Goal: Find specific page/section: Find specific page/section

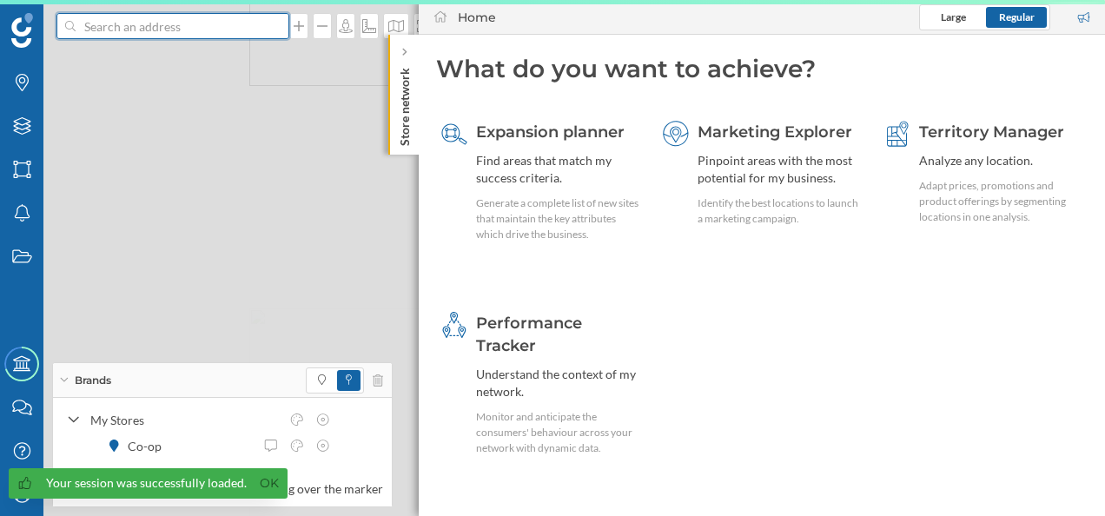
click at [151, 30] on input at bounding box center [173, 26] width 195 height 26
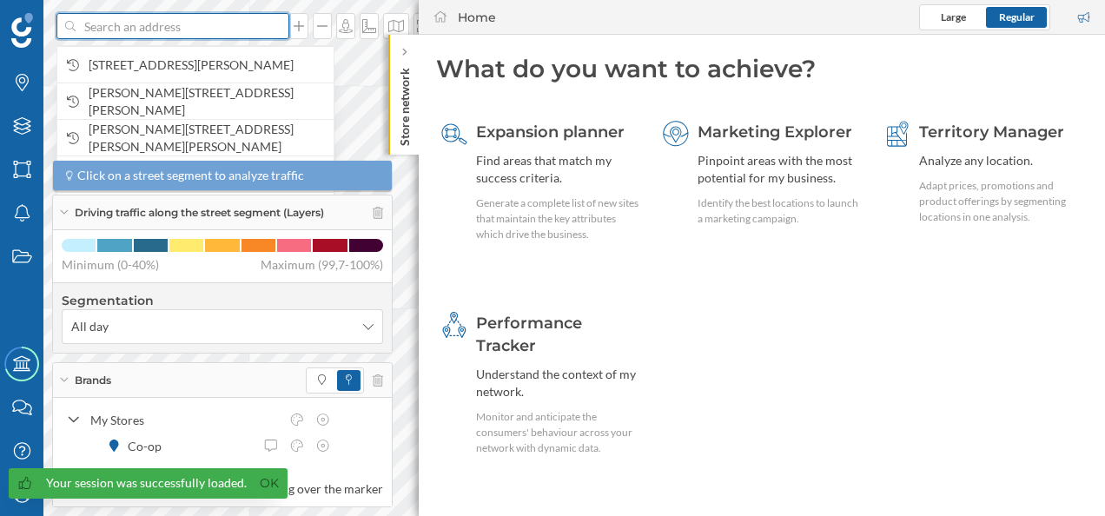
click at [156, 27] on input at bounding box center [173, 26] width 195 height 26
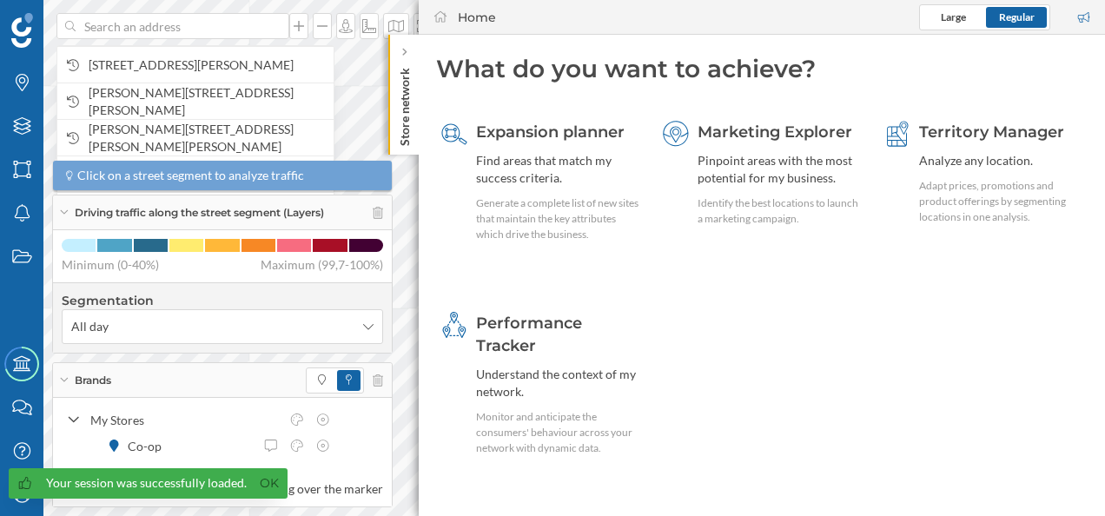
click at [64, 371] on div "Brands" at bounding box center [222, 380] width 339 height 35
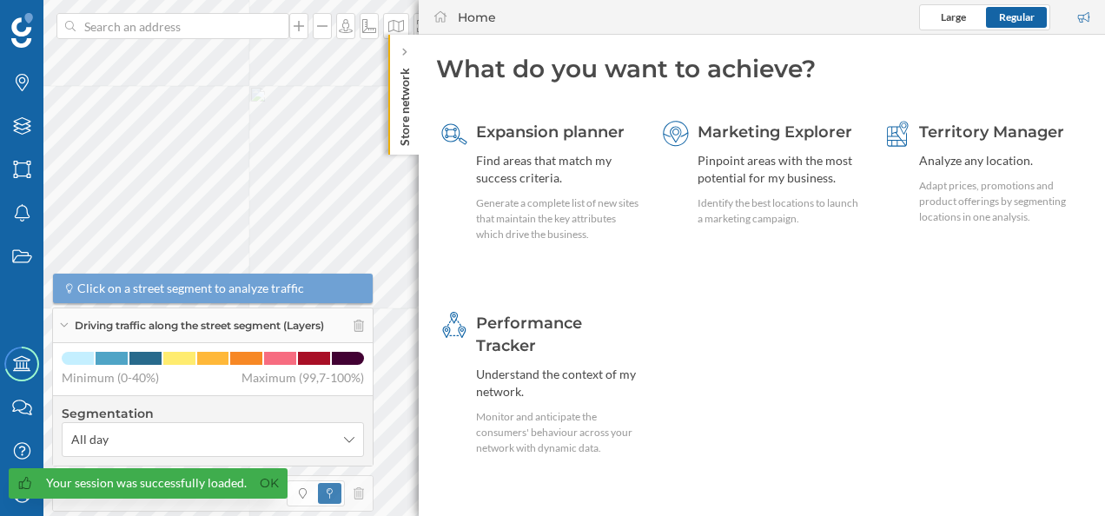
click at [64, 330] on div "Driving traffic along the street segment (Layers)" at bounding box center [213, 325] width 320 height 35
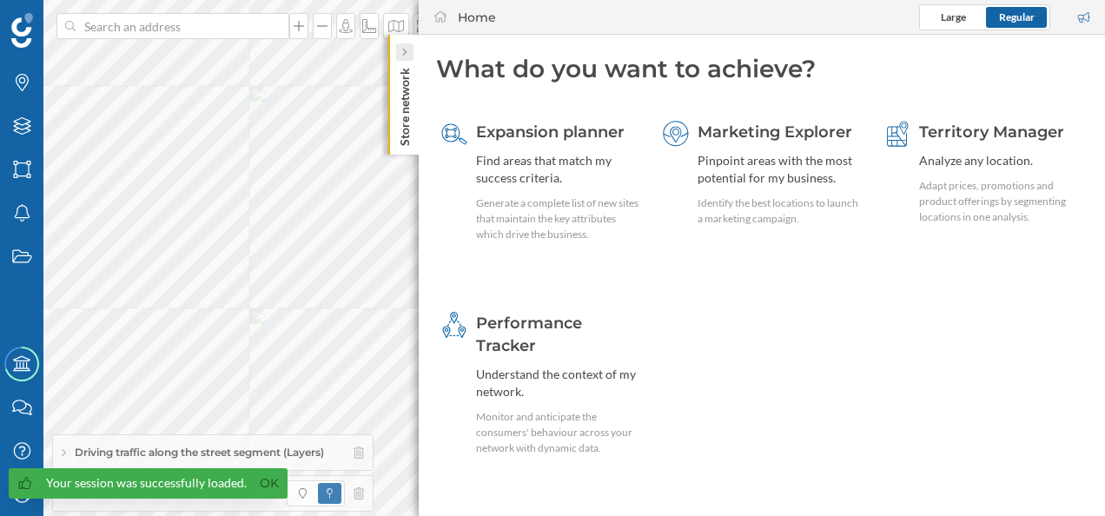
click at [405, 54] on icon at bounding box center [403, 52] width 5 height 9
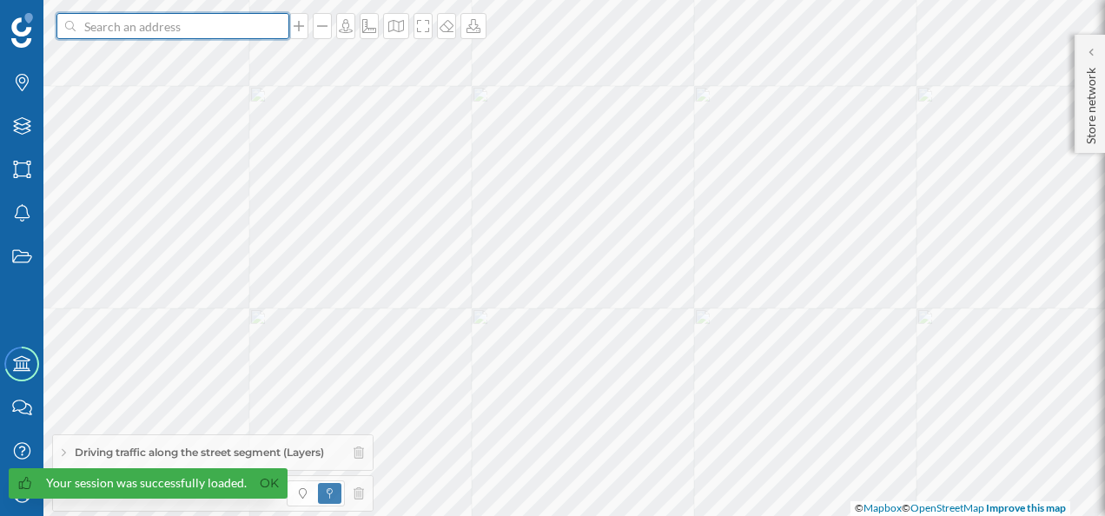
click at [148, 31] on input at bounding box center [173, 26] width 195 height 26
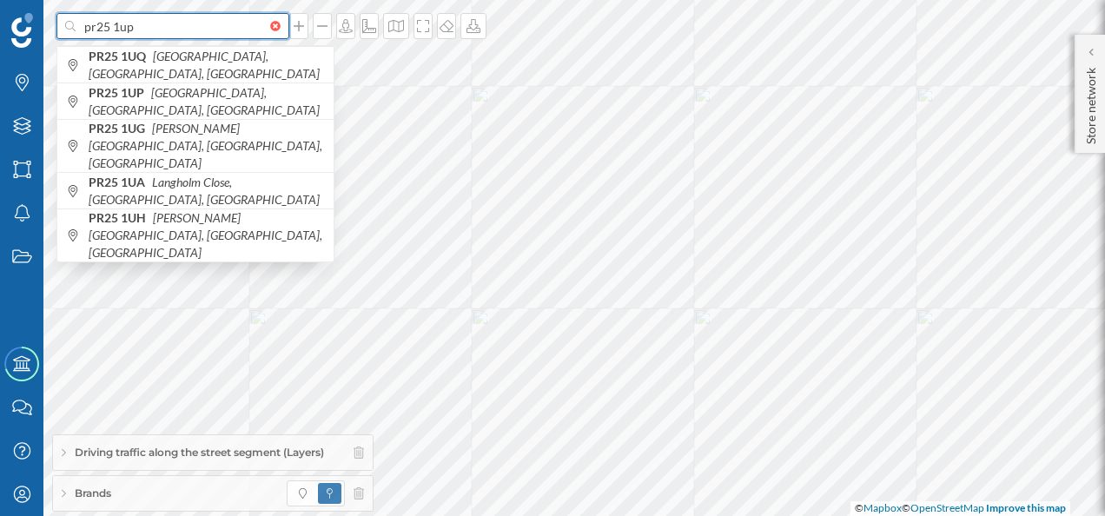
type input "pr25 1up"
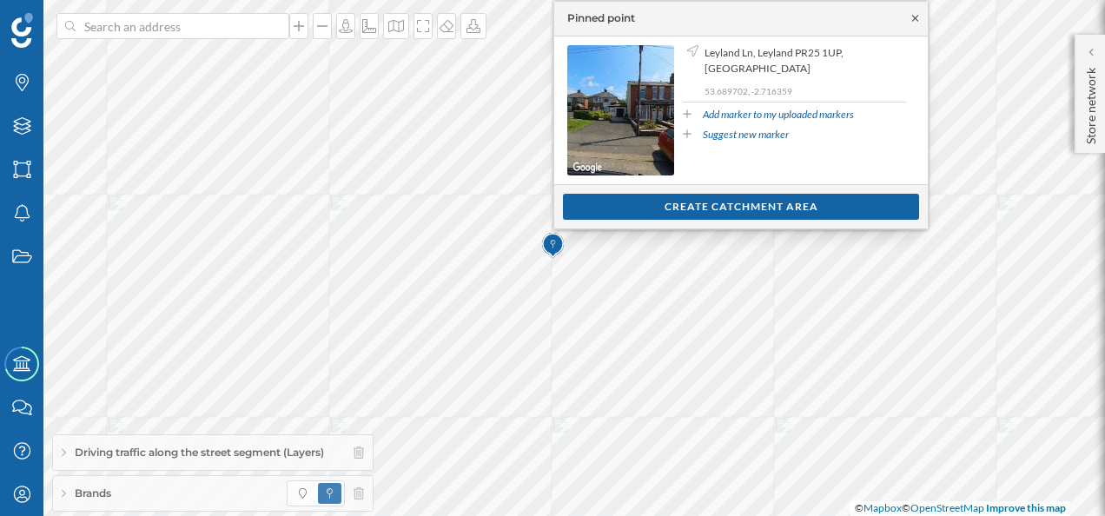
click at [916, 17] on icon at bounding box center [915, 18] width 13 height 10
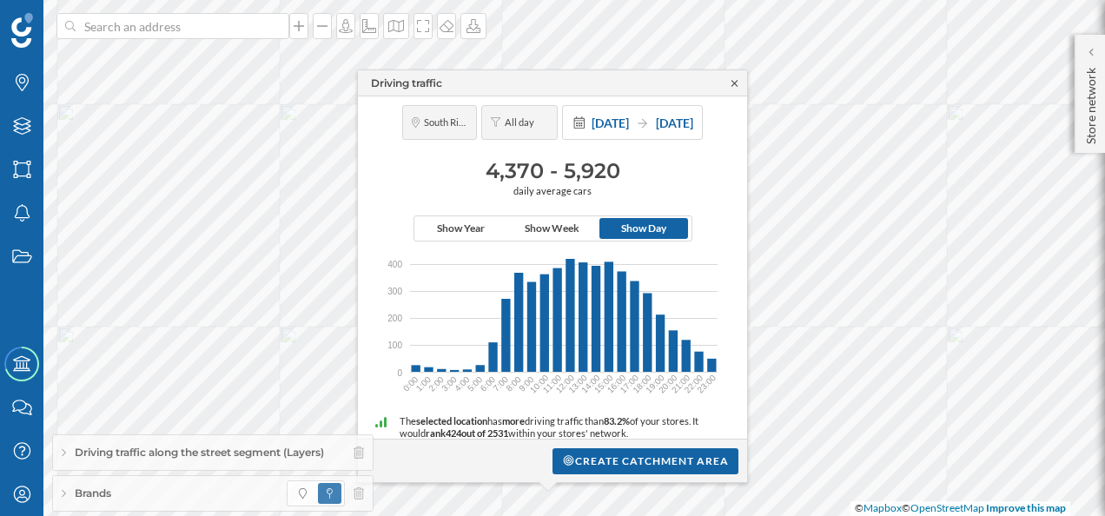
click at [737, 83] on icon at bounding box center [734, 83] width 13 height 10
click at [731, 82] on icon at bounding box center [734, 83] width 13 height 10
